Goal: Transaction & Acquisition: Purchase product/service

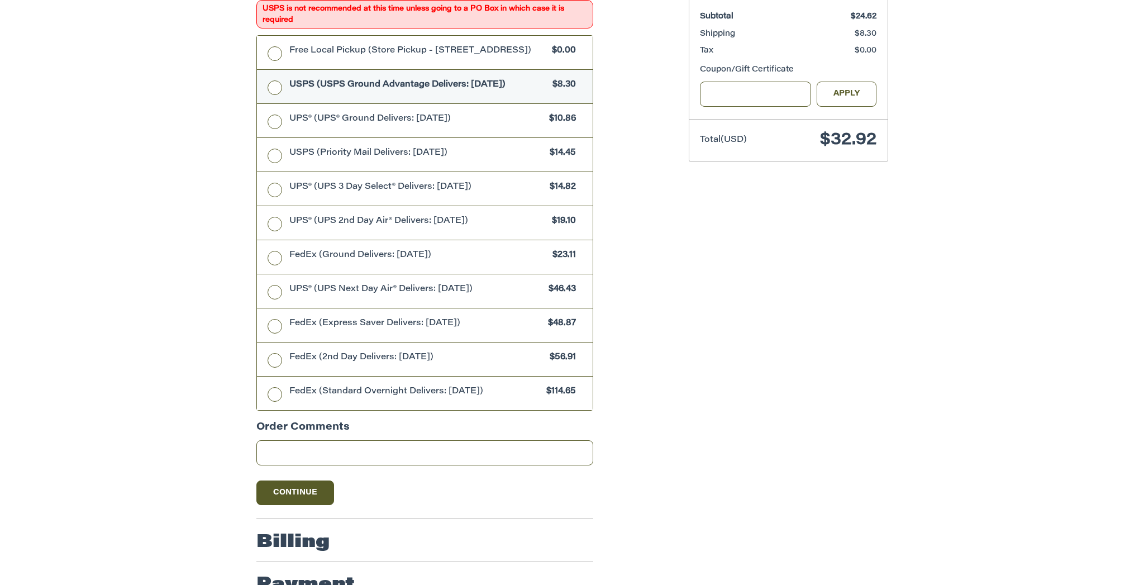
scroll to position [444, 0]
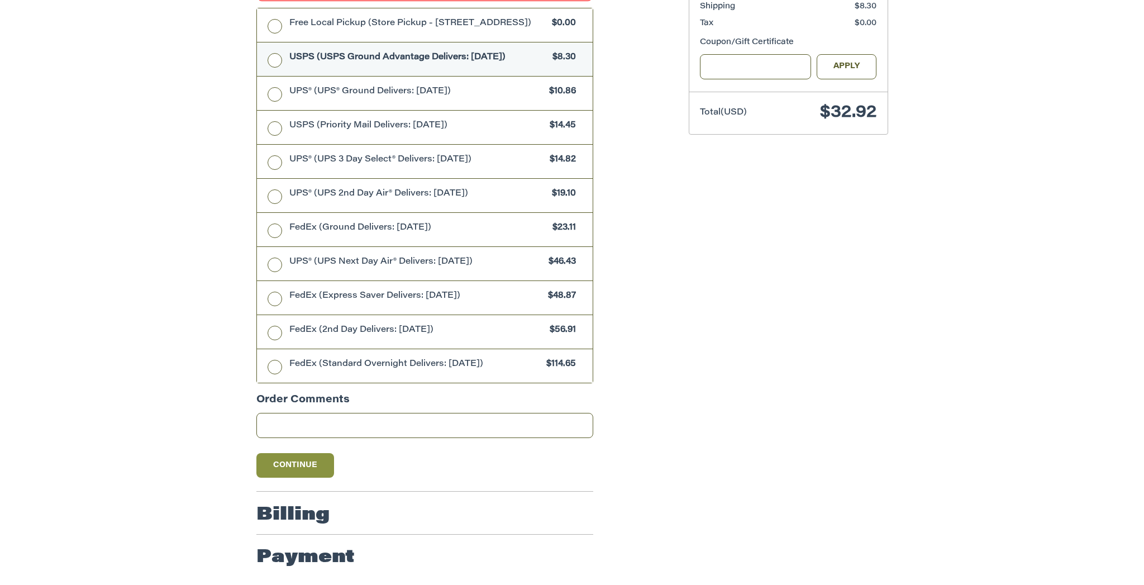
click at [309, 459] on button "Continue" at bounding box center [295, 465] width 78 height 25
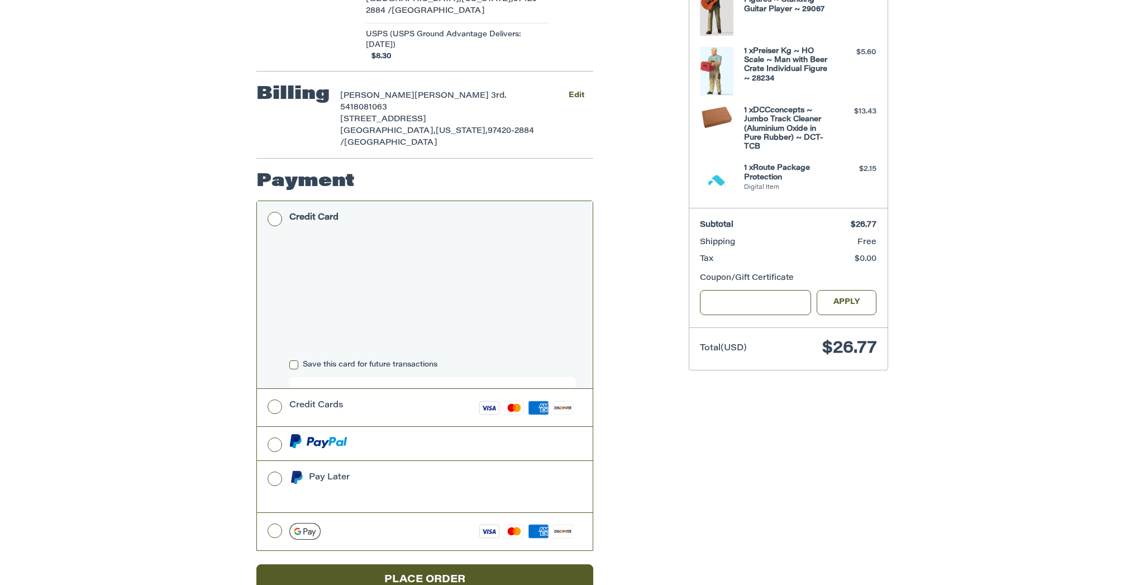
scroll to position [267, 0]
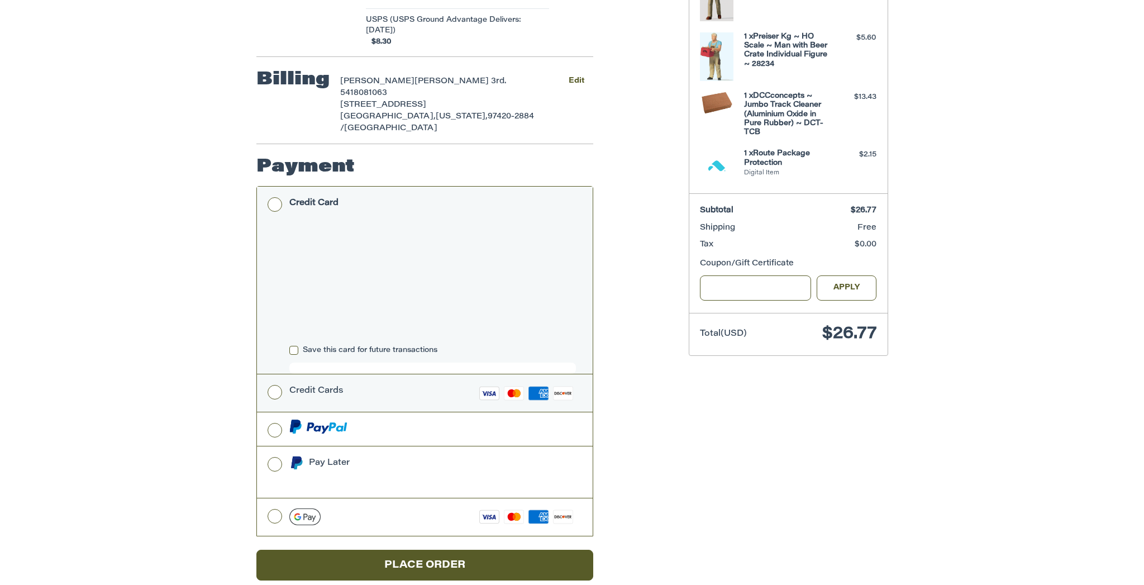
click at [273, 374] on label "Credit Cards Visa Master Amex Discover" at bounding box center [425, 392] width 336 height 37
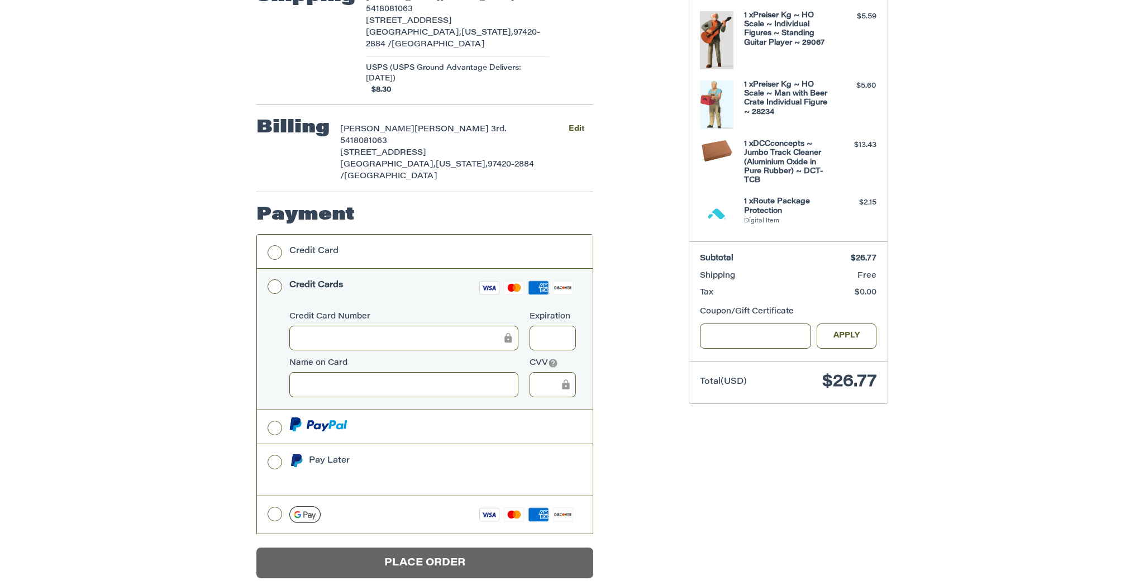
scroll to position [217, 0]
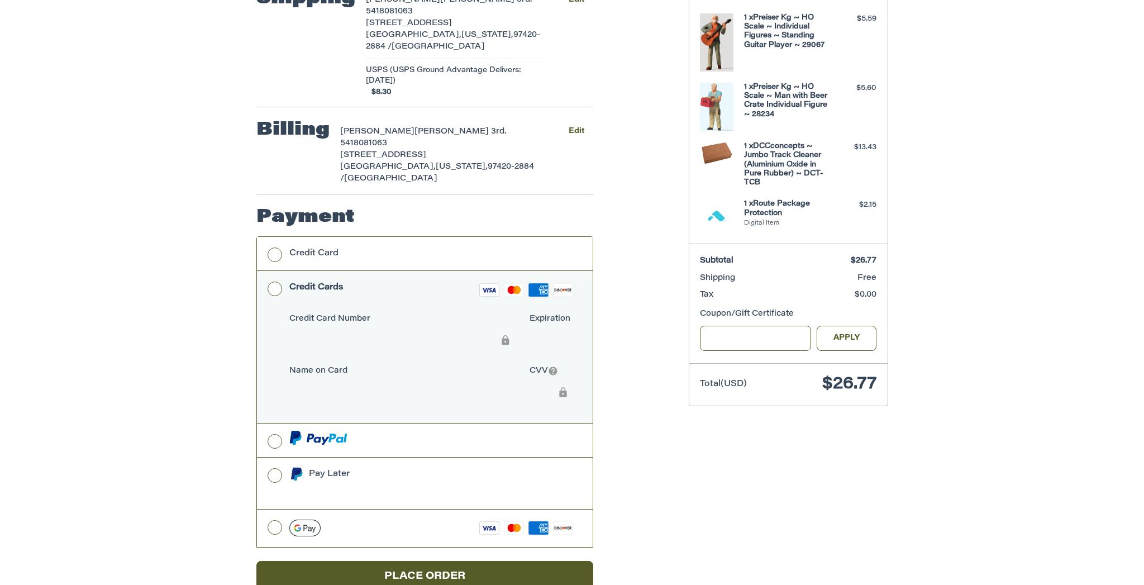
click at [405, 395] on div "Credit Card Number Expiration Name on Card CVV" at bounding box center [433, 365] width 298 height 104
click at [394, 561] on button "Place Order" at bounding box center [424, 576] width 337 height 31
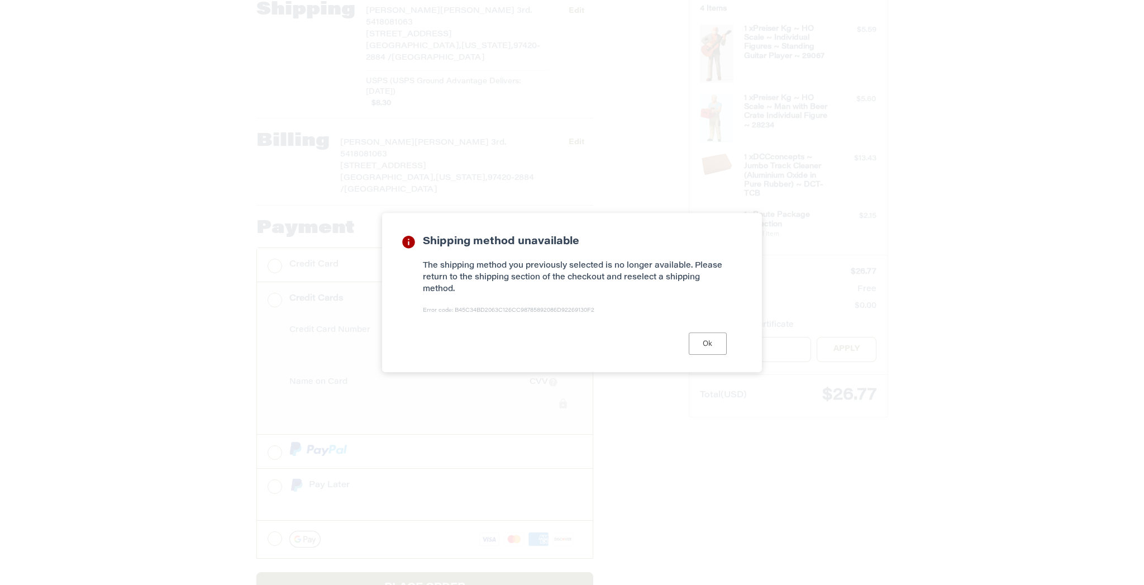
click at [713, 346] on button "Ok" at bounding box center [708, 343] width 38 height 22
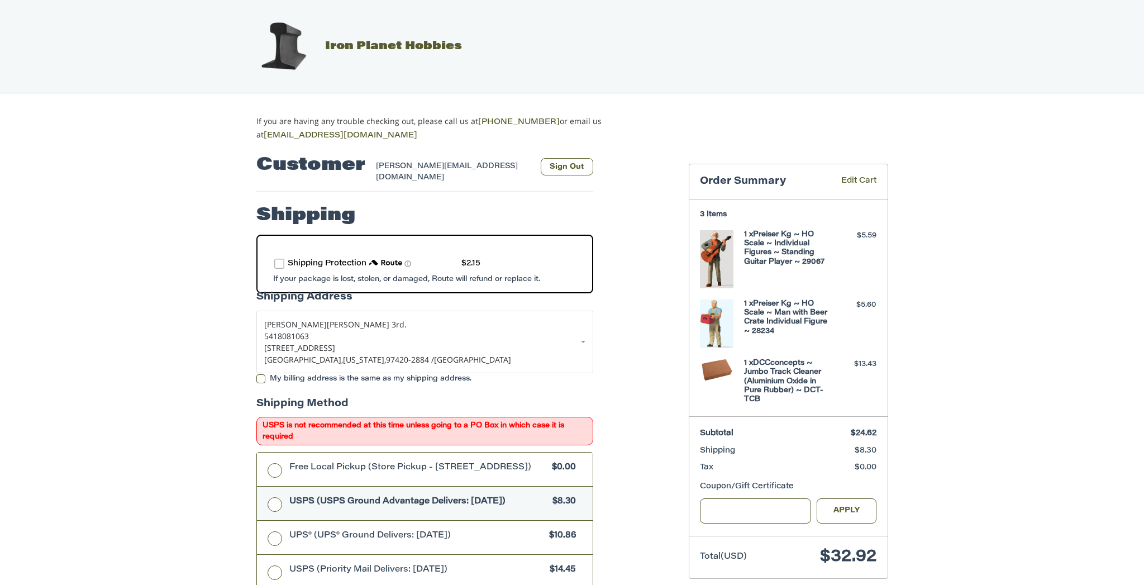
click at [858, 180] on link "Edit Cart" at bounding box center [850, 181] width 51 height 13
